Goal: Information Seeking & Learning: Learn about a topic

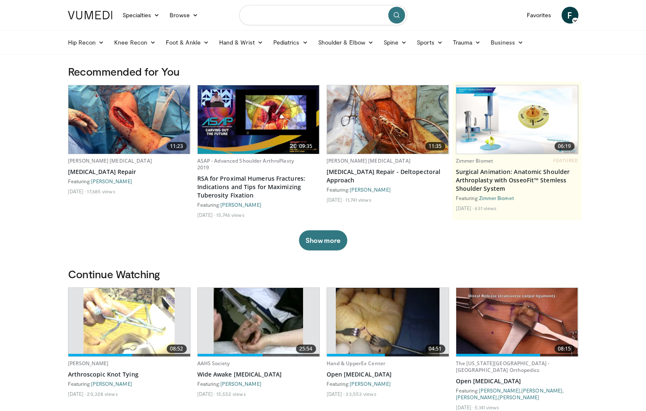
click at [279, 18] on input "Search topics, interventions" at bounding box center [323, 15] width 168 height 20
type input "**********"
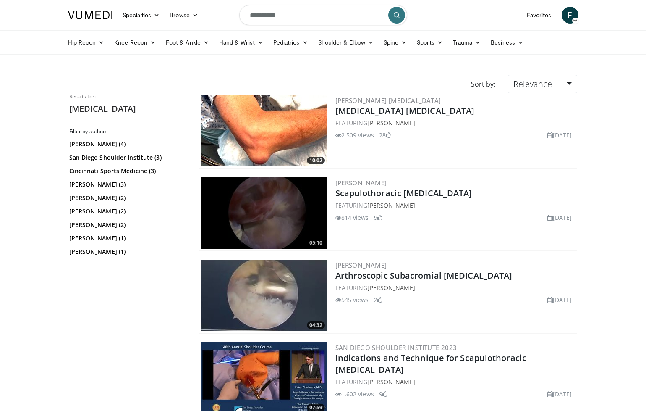
click at [302, 16] on input "**********" at bounding box center [323, 15] width 168 height 20
